Goal: Task Accomplishment & Management: Complete application form

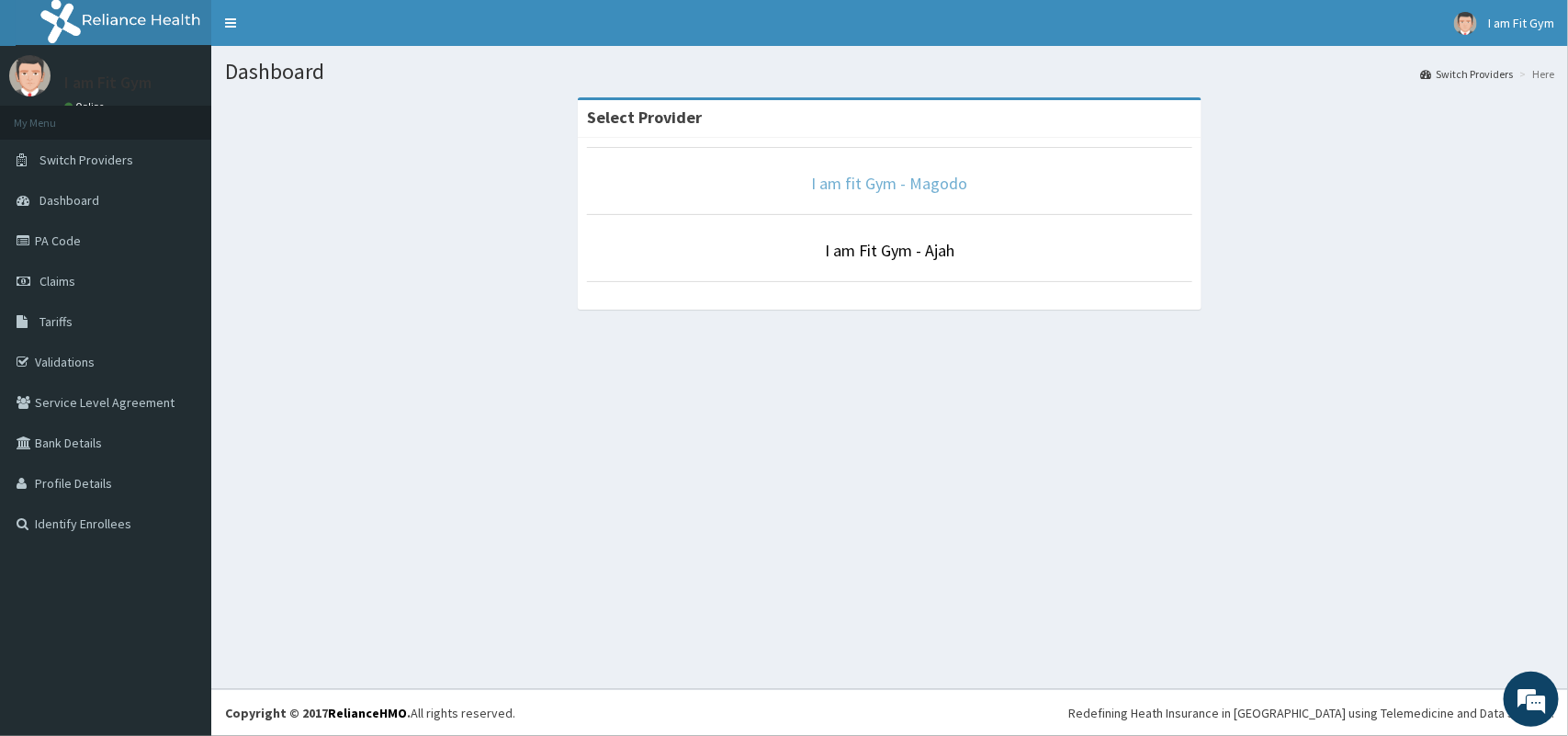
click at [853, 189] on link "I am fit Gym - Magodo" at bounding box center [890, 184] width 157 height 21
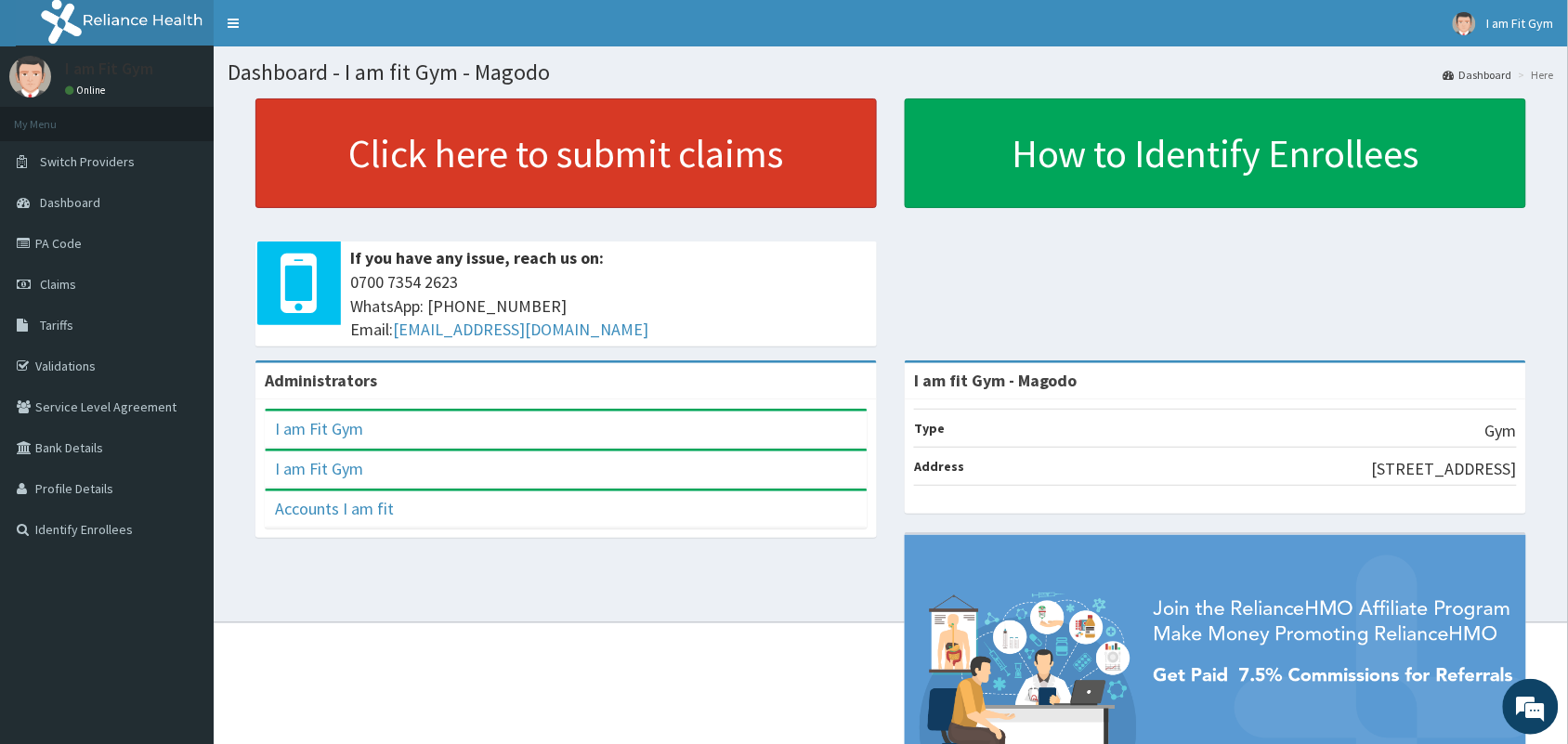
click at [610, 144] on link "Click here to submit claims" at bounding box center [566, 152] width 621 height 110
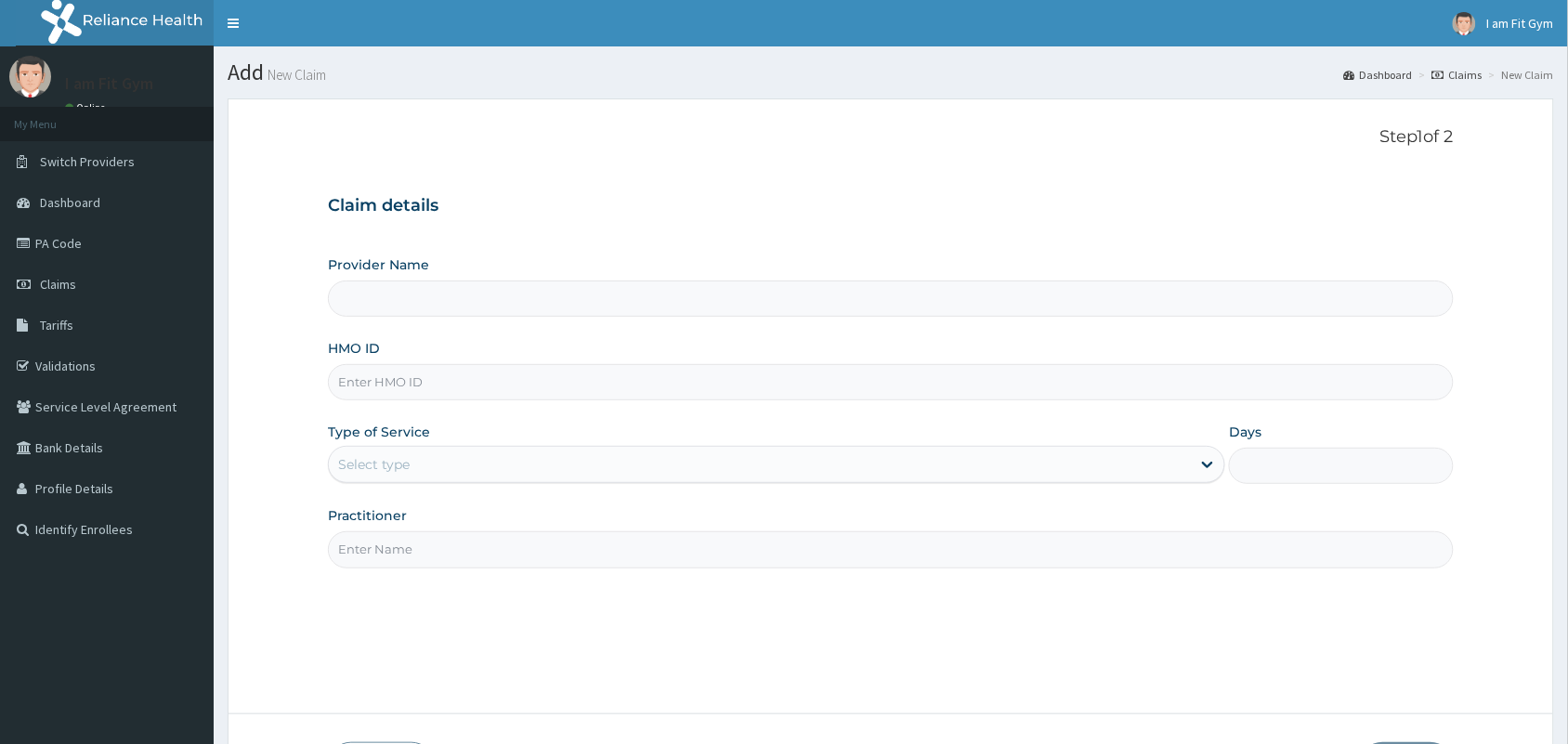
type input "I am fit Gym - Magodo"
type input "1"
click at [554, 379] on input "HMO ID" at bounding box center [891, 382] width 1126 height 36
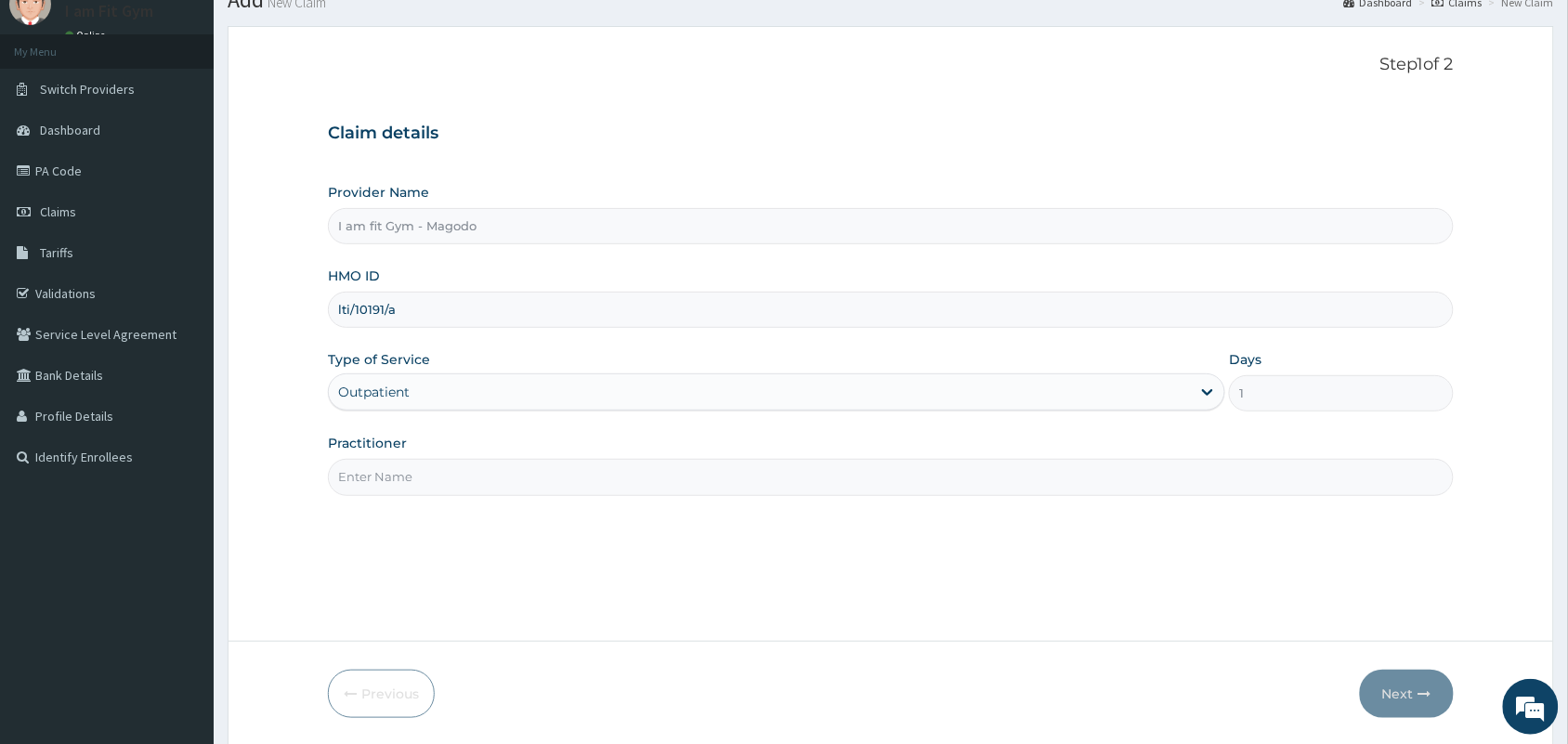
scroll to position [104, 0]
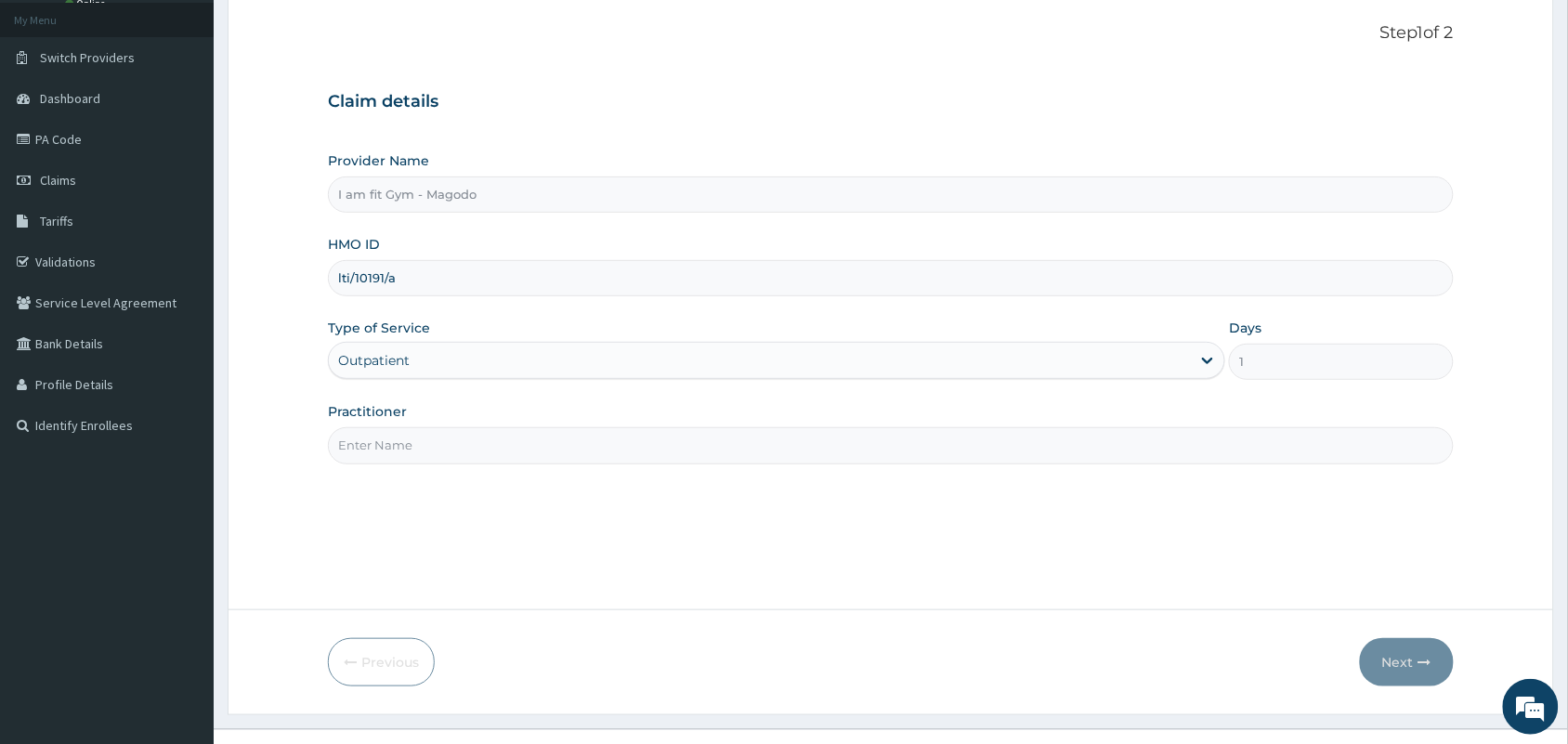
type input "lti/10191/a"
click at [634, 444] on input "Practitioner" at bounding box center [891, 445] width 1126 height 36
type input "RAZZIE"
click at [1418, 667] on icon "button" at bounding box center [1424, 662] width 13 height 13
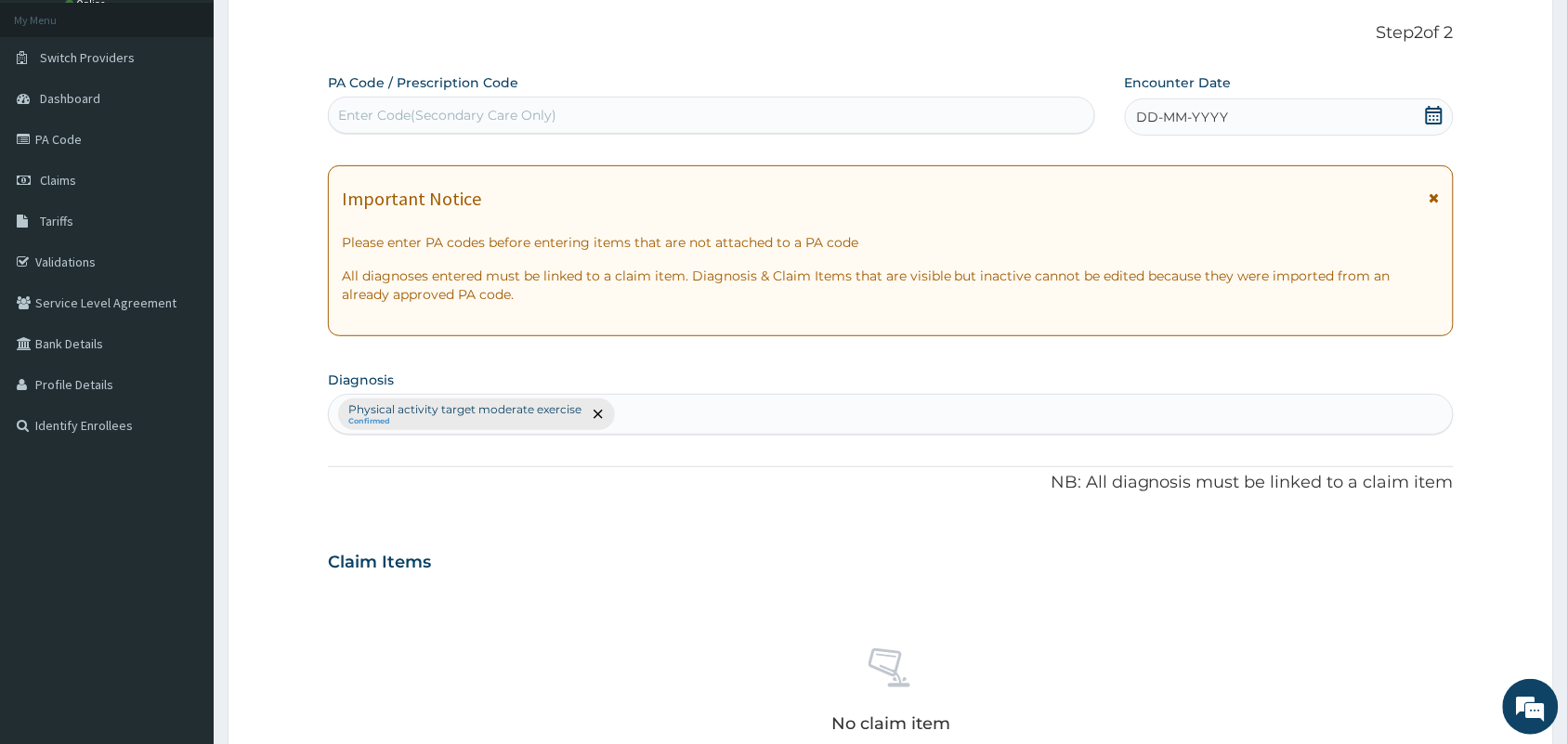
click at [1428, 122] on icon at bounding box center [1434, 115] width 17 height 18
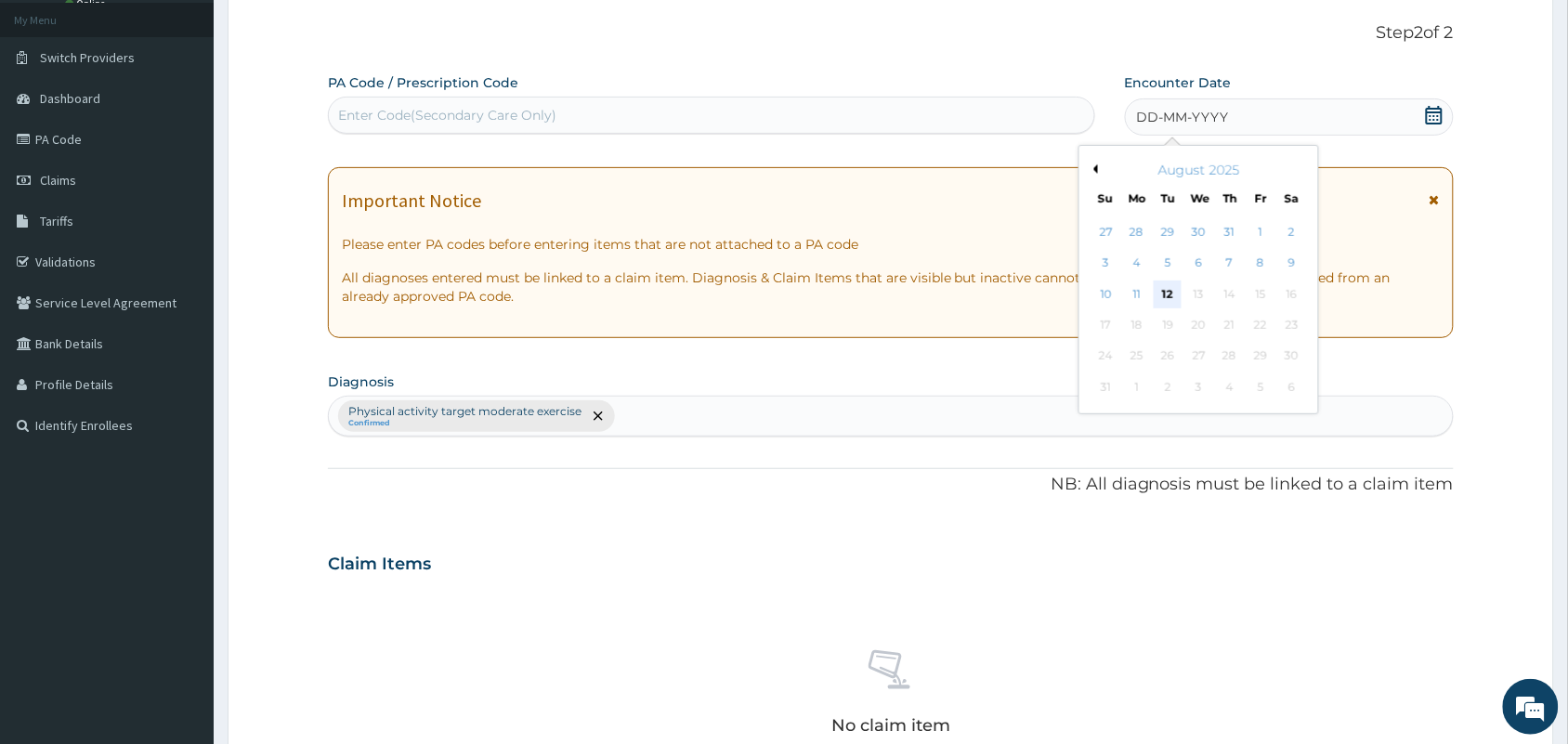
click at [1167, 291] on div "12" at bounding box center [1167, 294] width 28 height 28
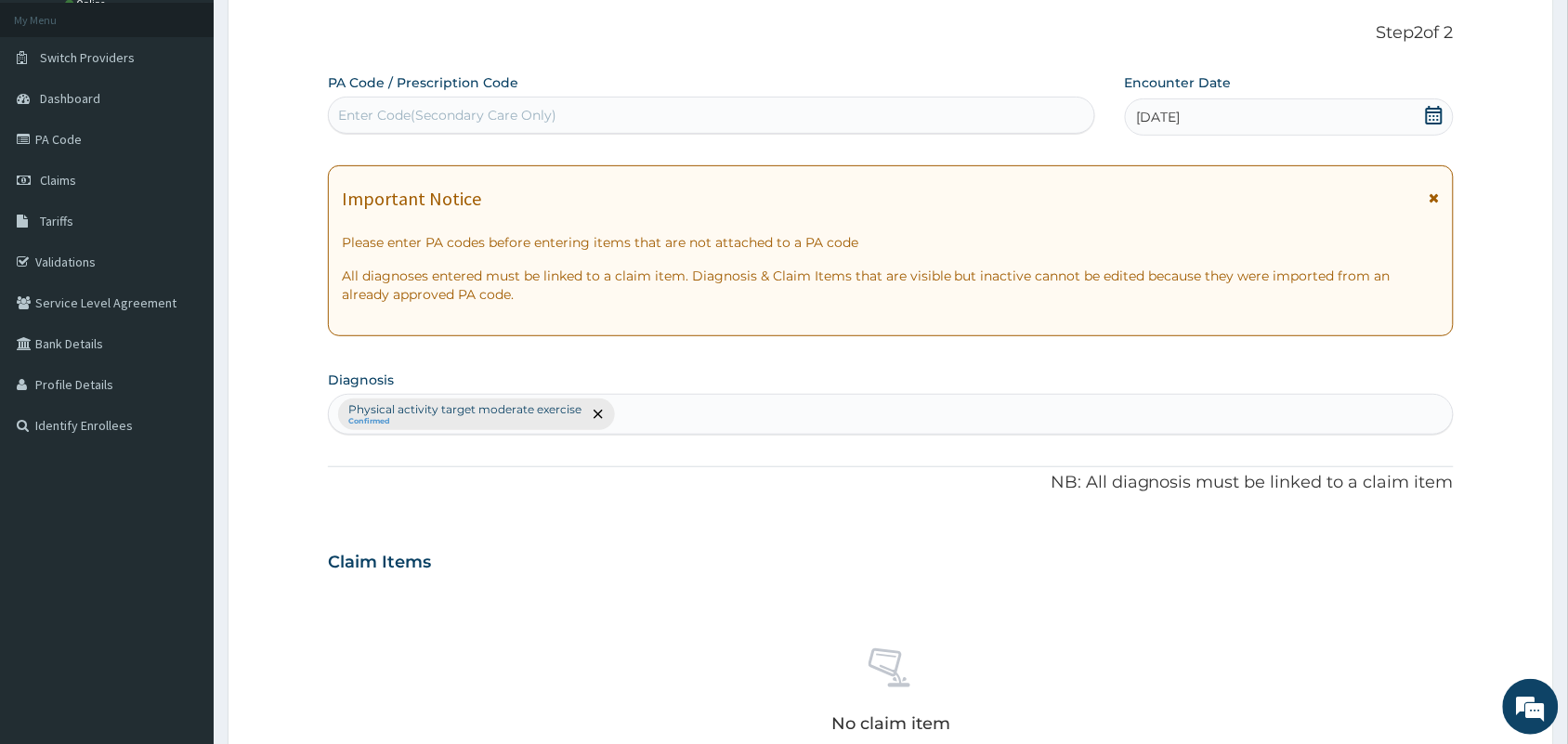
click at [786, 130] on div "Enter Code(Secondary Care Only)" at bounding box center [712, 115] width 765 height 30
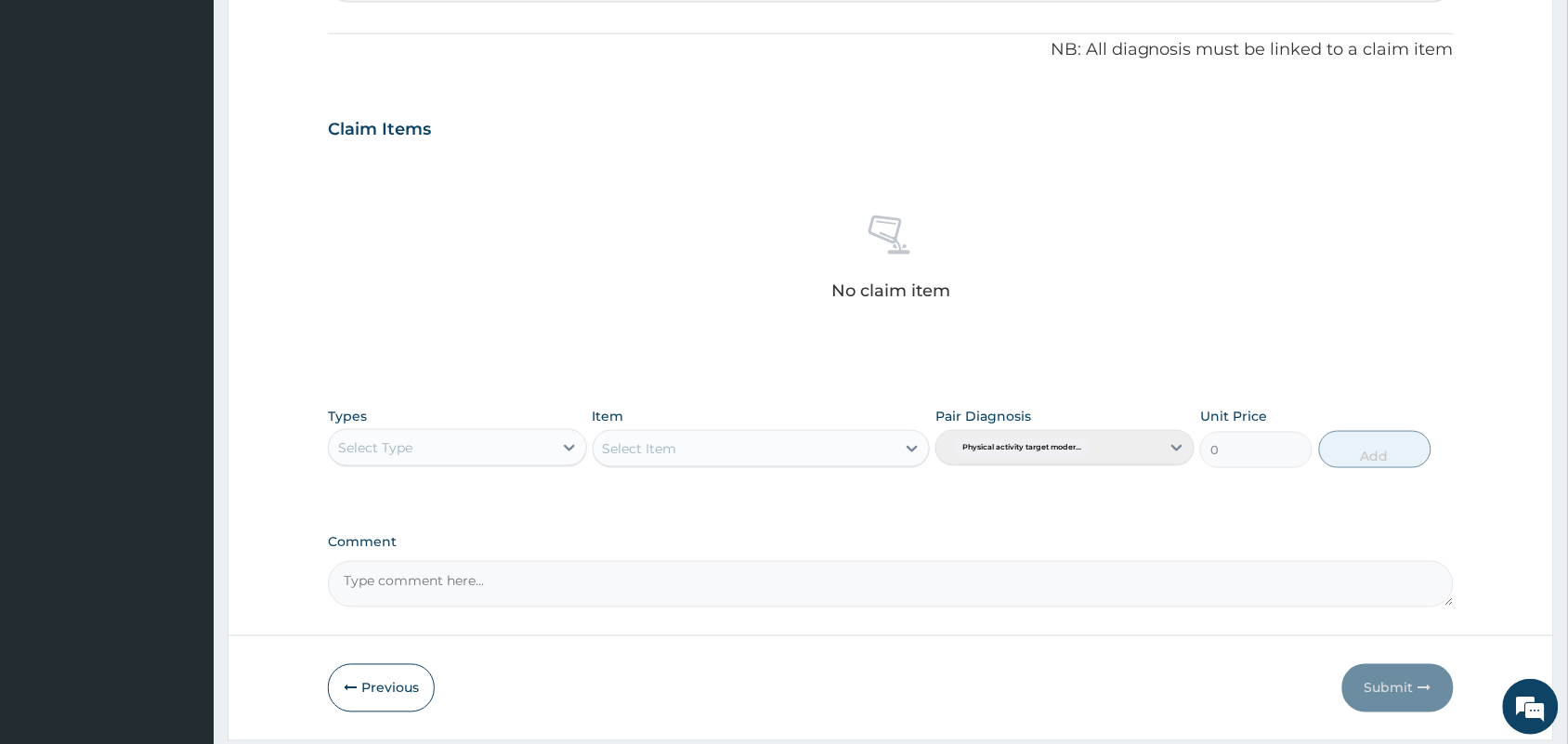
scroll to position [595, 0]
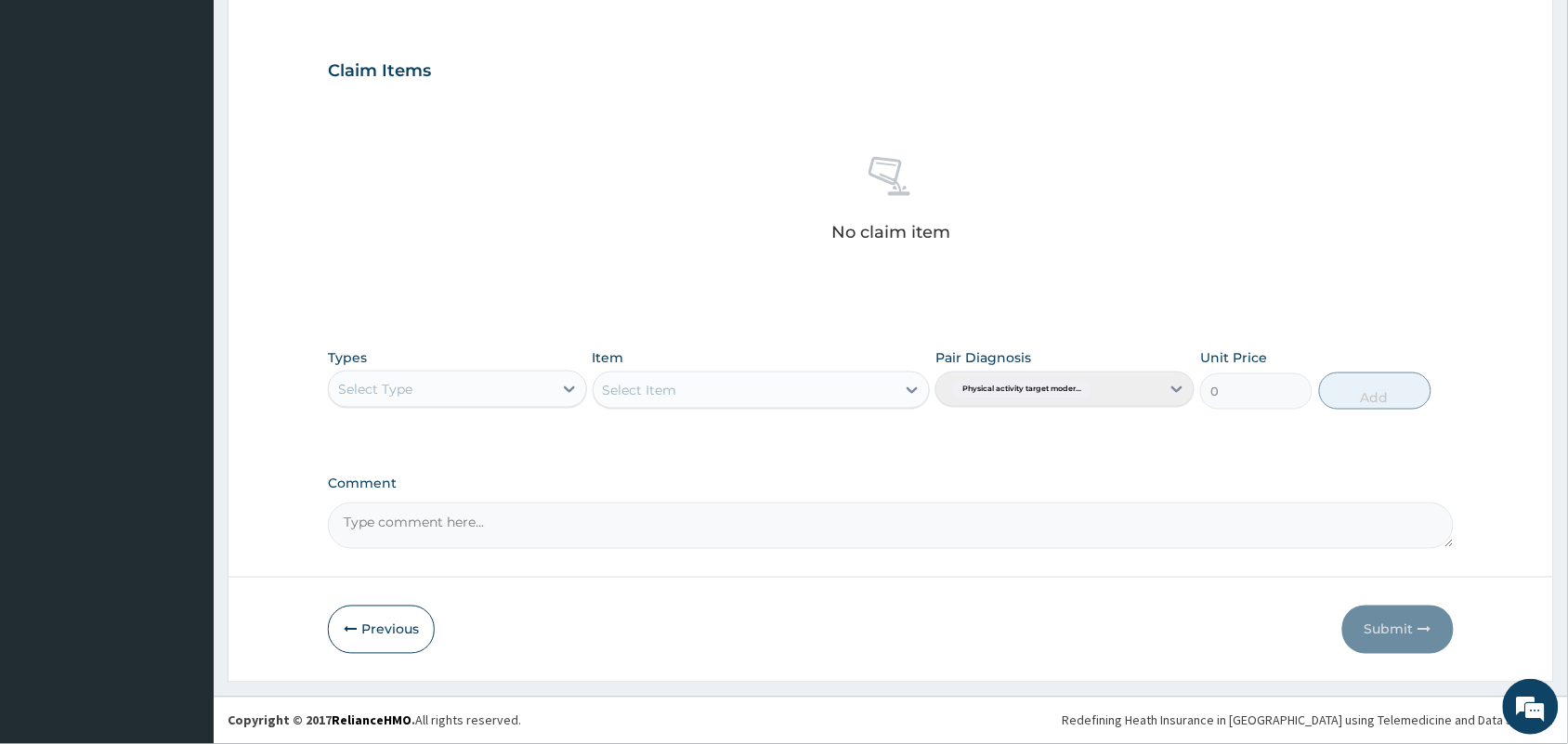
type input "PA/6FCBC4"
click at [375, 386] on div "Select Type" at bounding box center [375, 389] width 75 height 18
type input "gy"
click at [430, 444] on div "Gym" at bounding box center [457, 436] width 259 height 33
click at [755, 382] on div "Select Item" at bounding box center [745, 390] width 303 height 30
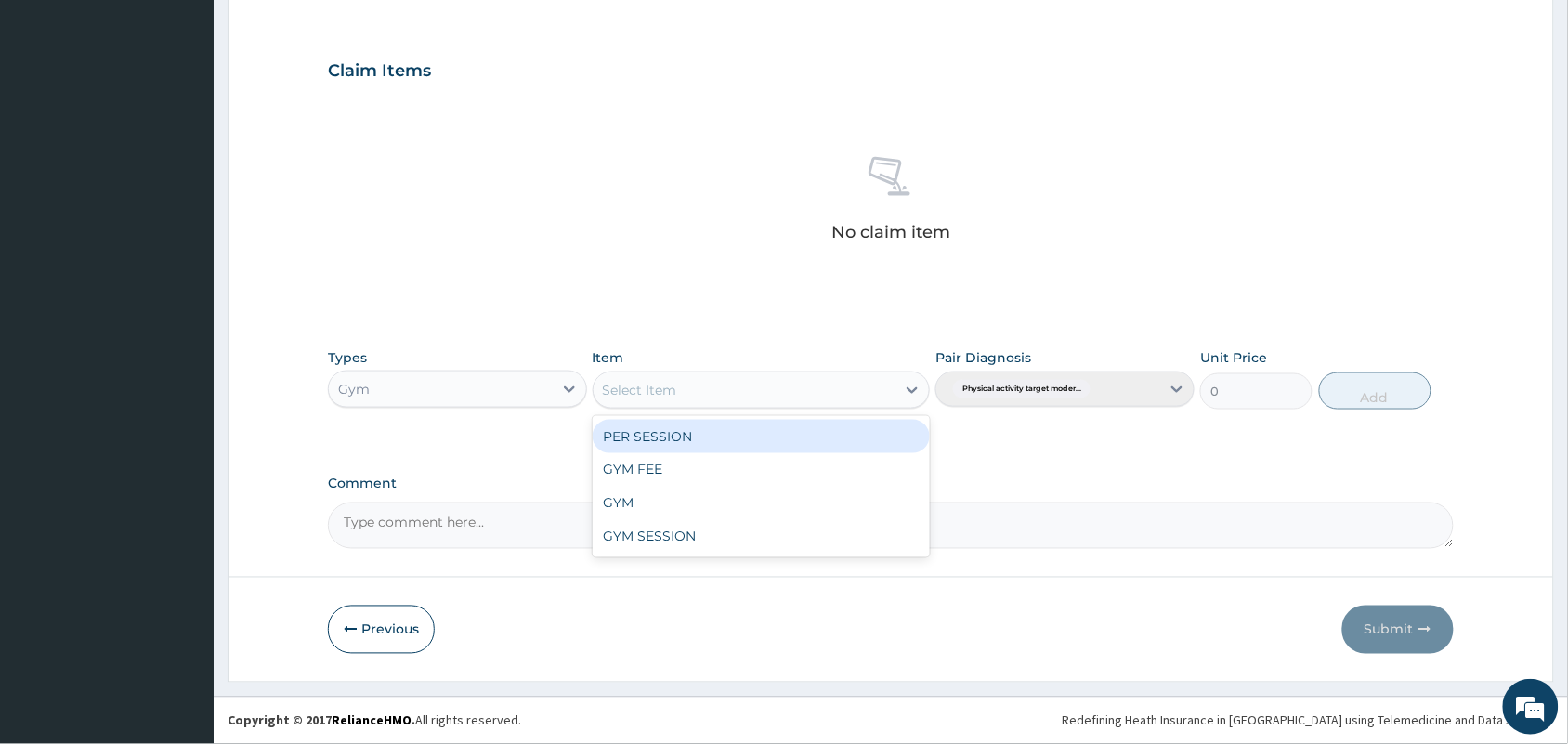
click at [729, 440] on div "PER SESSION" at bounding box center [762, 437] width 338 height 33
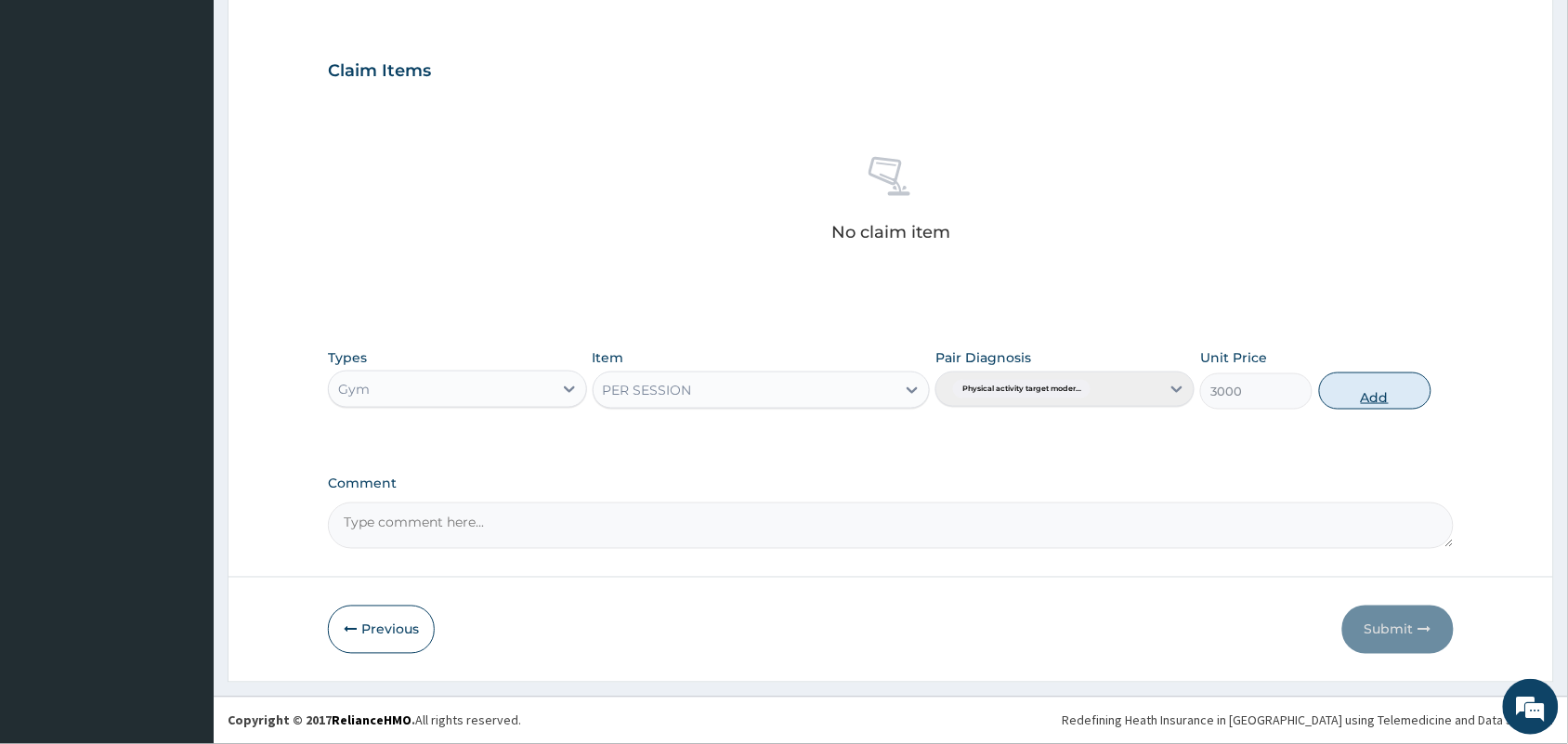
click at [1385, 387] on button "Add" at bounding box center [1376, 391] width 113 height 37
type input "0"
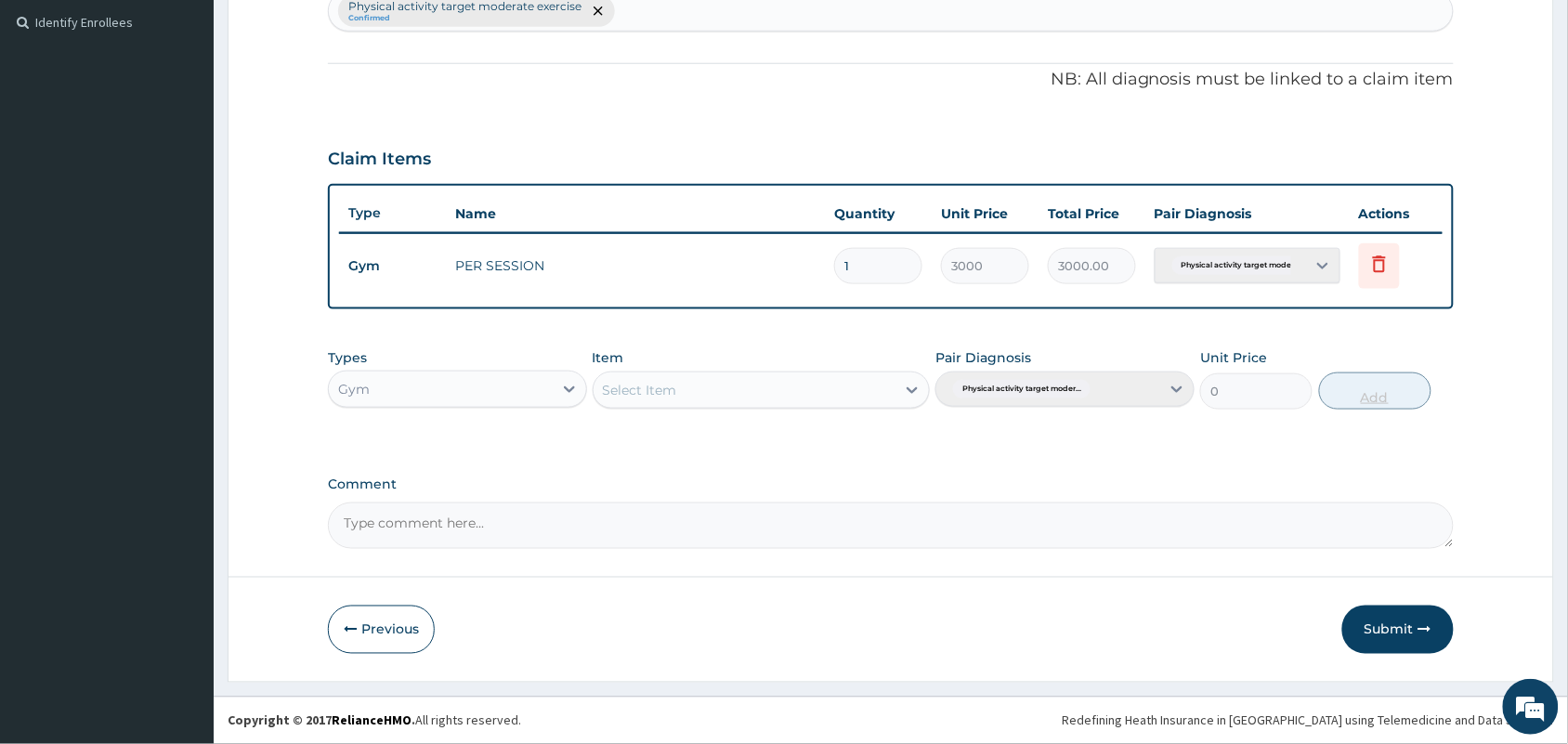
scroll to position [507, 0]
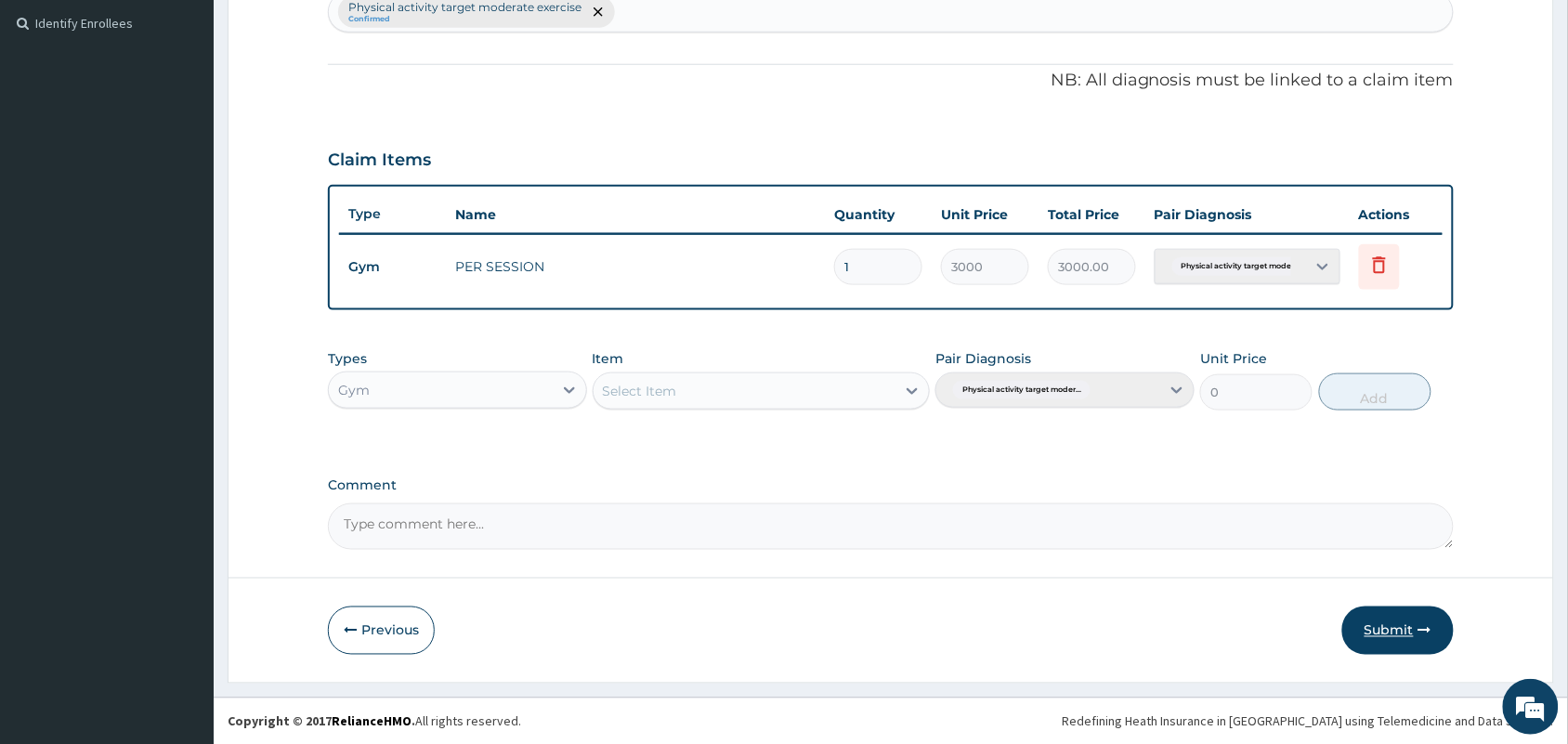
click at [1382, 611] on button "Submit" at bounding box center [1398, 631] width 112 height 49
